Goal: Transaction & Acquisition: Purchase product/service

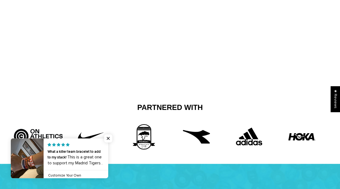
scroll to position [83, 0]
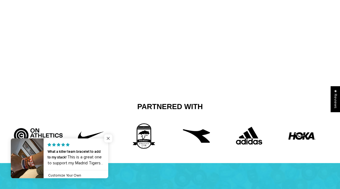
click at [106, 136] on span "Close popup widget" at bounding box center [108, 138] width 8 height 8
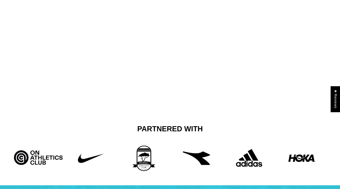
scroll to position [0, 0]
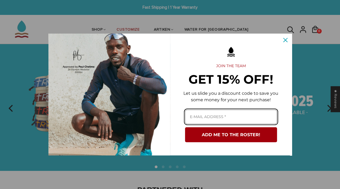
click at [223, 117] on input "Email field" at bounding box center [231, 116] width 92 height 14
type input "[EMAIL_ADDRESS][DOMAIN_NAME]"
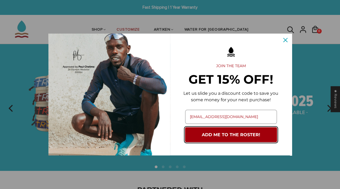
click at [220, 136] on button "ADD ME TO THE ROSTER!" at bounding box center [231, 134] width 92 height 15
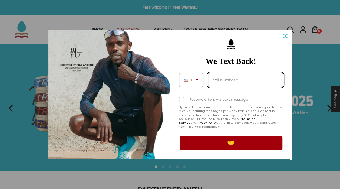
click at [216, 78] on input "Phone number field" at bounding box center [244, 80] width 75 height 14
click at [214, 80] on input "13302326134" at bounding box center [244, 80] width 75 height 14
type input "3302326134"
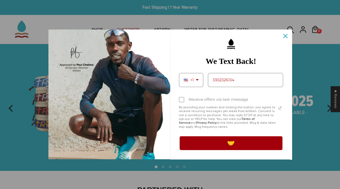
click at [179, 99] on div "Marketing offer form" at bounding box center [181, 99] width 5 height 5
click at [179, 99] on input "Receive offers via text message" at bounding box center [181, 100] width 4 height 4
checkbox input "true"
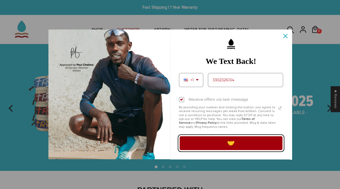
click at [217, 140] on button "🤝" at bounding box center [231, 142] width 104 height 15
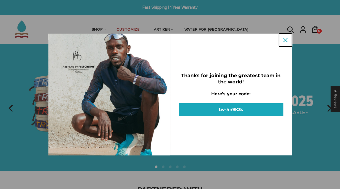
click at [284, 39] on icon "close icon" at bounding box center [285, 40] width 4 height 4
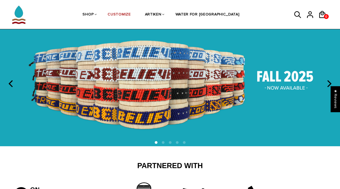
scroll to position [25, 0]
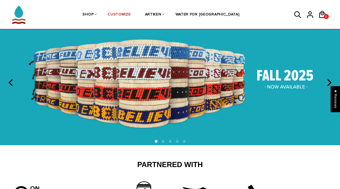
click at [319, 91] on img at bounding box center [170, 82] width 340 height 126
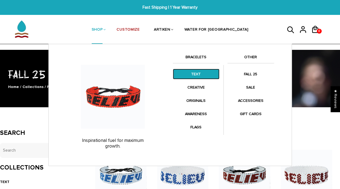
click at [199, 72] on link "TEXT" at bounding box center [196, 74] width 46 height 11
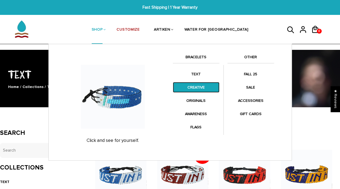
click at [193, 83] on link "CREATIVE" at bounding box center [196, 87] width 46 height 11
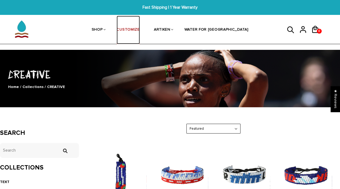
click at [139, 33] on link "CUSTOMIZE" at bounding box center [127, 30] width 23 height 29
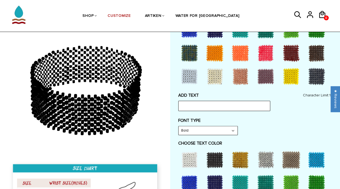
scroll to position [200, 0]
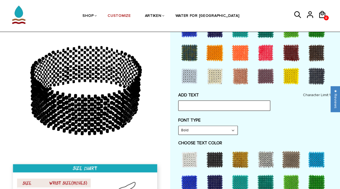
click at [227, 102] on input "text" at bounding box center [224, 105] width 92 height 10
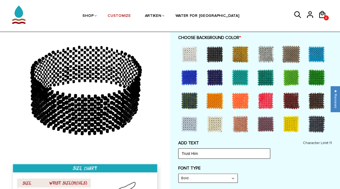
scroll to position [146, 0]
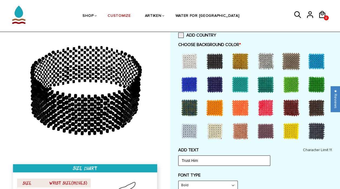
type input "Trust Him"
click at [295, 88] on div at bounding box center [291, 84] width 22 height 22
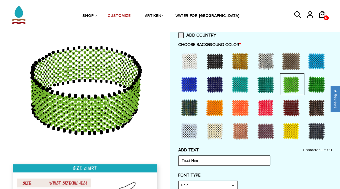
click at [326, 84] on div at bounding box center [317, 84] width 24 height 22
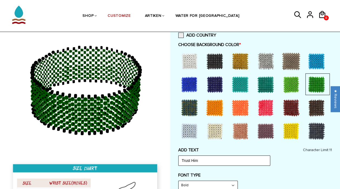
click at [293, 86] on div at bounding box center [291, 84] width 22 height 22
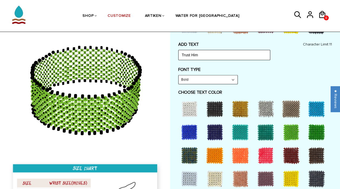
scroll to position [251, 0]
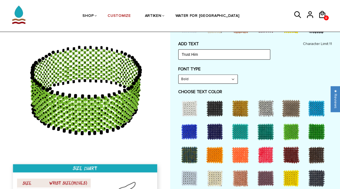
click at [208, 103] on div at bounding box center [215, 108] width 22 height 22
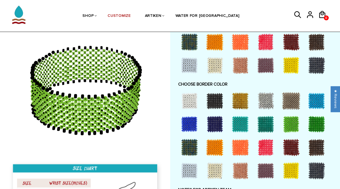
scroll to position [365, 0]
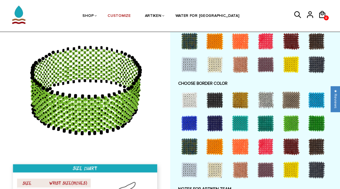
click at [286, 119] on div at bounding box center [291, 123] width 22 height 22
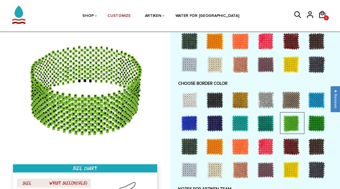
click at [315, 120] on div at bounding box center [316, 123] width 22 height 22
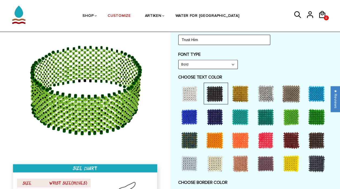
scroll to position [265, 0]
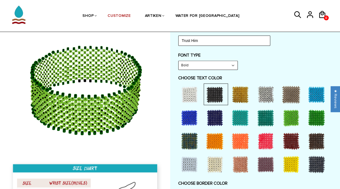
click at [320, 117] on div at bounding box center [316, 118] width 22 height 22
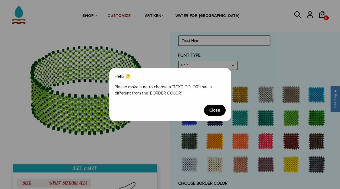
click at [213, 108] on span "Close" at bounding box center [215, 110] width 22 height 11
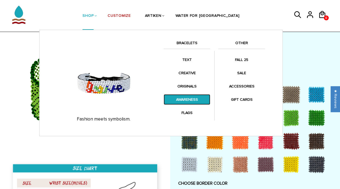
click at [184, 102] on link "AWARENESS" at bounding box center [186, 99] width 46 height 11
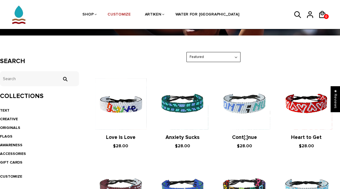
scroll to position [69, 0]
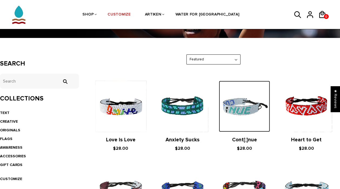
click at [252, 116] on img at bounding box center [244, 105] width 51 height 51
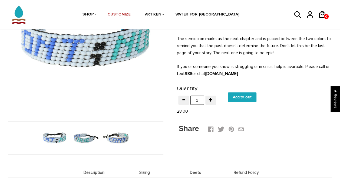
scroll to position [95, 0]
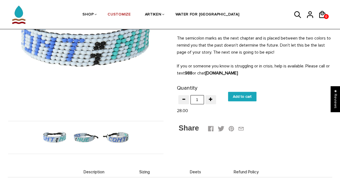
click at [241, 99] on input "Add to cart" at bounding box center [242, 96] width 28 height 9
type input "Add to cart"
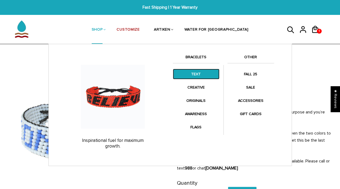
click at [194, 76] on link "TEXT" at bounding box center [196, 74] width 46 height 11
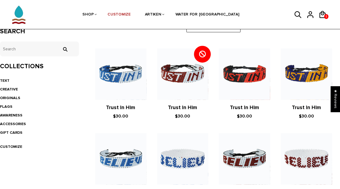
scroll to position [102, 0]
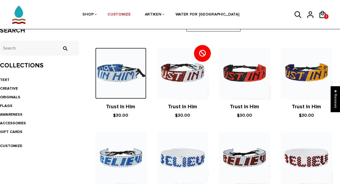
click at [122, 81] on img at bounding box center [120, 73] width 51 height 51
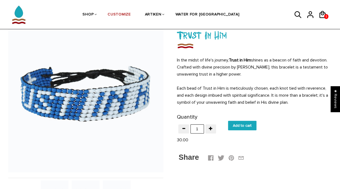
scroll to position [38, 0]
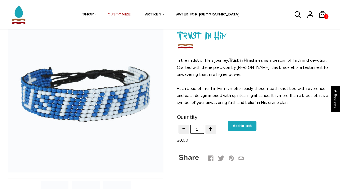
click at [239, 126] on input "Add to cart" at bounding box center [242, 125] width 28 height 9
type input "Add to cart"
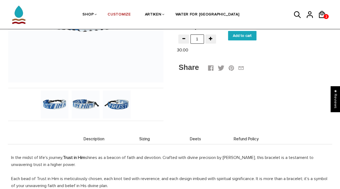
scroll to position [133, 0]
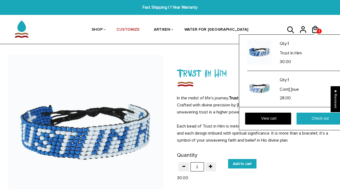
click at [317, 34] on div "Qty: 1 Trust In Him 30.00 Qty: 1 Cont[;]nue 28.00 View cart Check out" at bounding box center [294, 82] width 111 height 96
click at [314, 26] on icon at bounding box center [314, 29] width 6 height 7
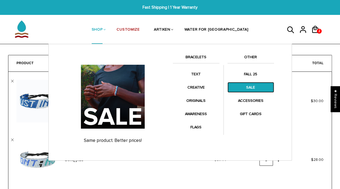
click at [253, 88] on link "SALE" at bounding box center [250, 87] width 46 height 11
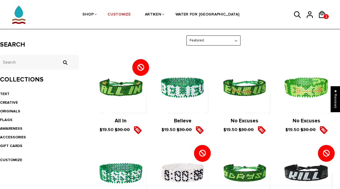
scroll to position [88, 0]
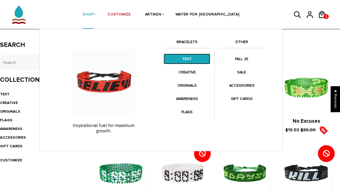
click at [185, 63] on link "TEXT" at bounding box center [186, 58] width 46 height 11
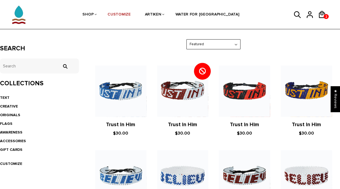
scroll to position [84, 0]
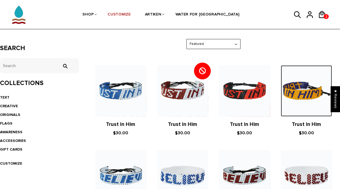
click at [299, 92] on img at bounding box center [305, 90] width 51 height 51
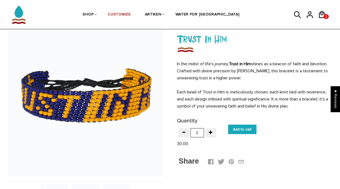
scroll to position [37, 0]
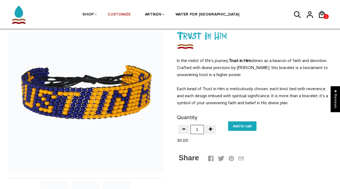
click at [242, 124] on input "Add to cart" at bounding box center [242, 125] width 28 height 9
type input "Add to cart"
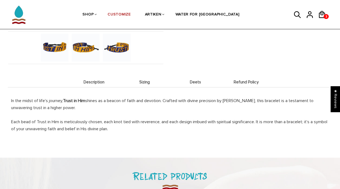
scroll to position [185, 0]
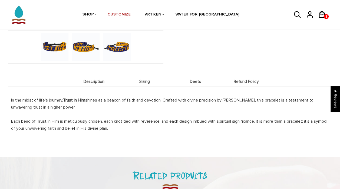
click at [144, 80] on span "Sizing" at bounding box center [144, 81] width 48 height 5
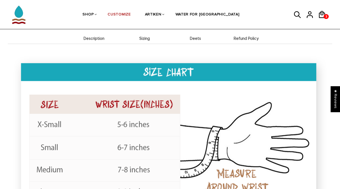
scroll to position [219, 0]
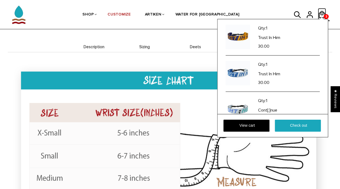
click at [321, 13] on icon at bounding box center [321, 14] width 8 height 13
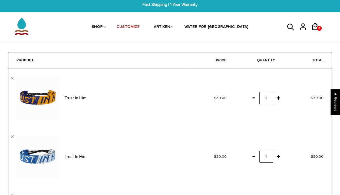
scroll to position [2, 0]
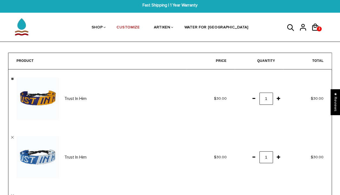
click at [12, 78] on link "" at bounding box center [12, 79] width 3 height 3
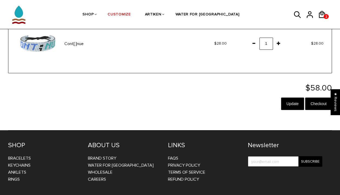
scroll to position [115, 0]
